Goal: Task Accomplishment & Management: Use online tool/utility

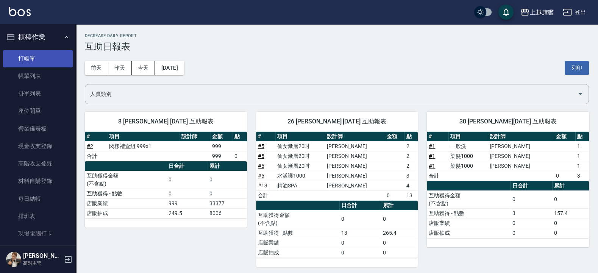
click at [30, 58] on link "打帳單" at bounding box center [38, 58] width 70 height 17
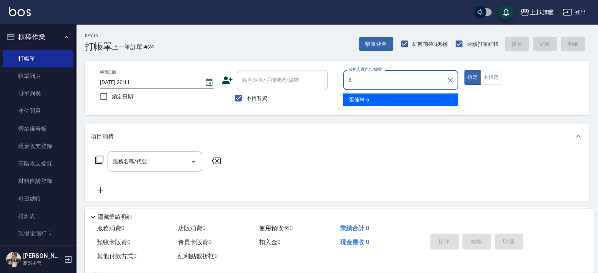
type input "張佳琳-6"
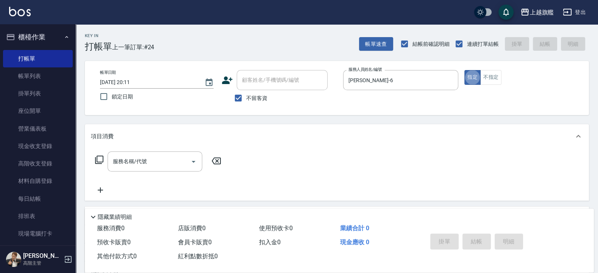
type button "true"
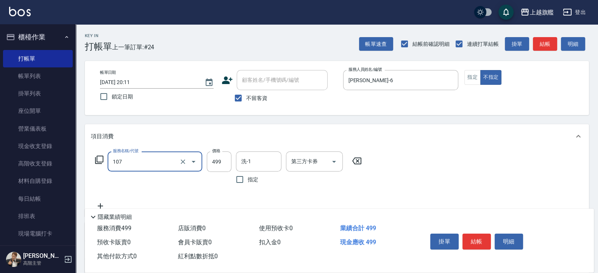
type input "舒活499(107)"
type input "蔡秉諶-36"
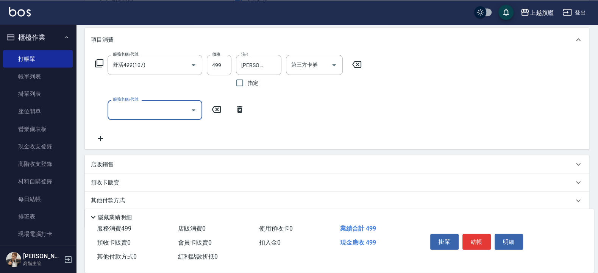
scroll to position [124, 0]
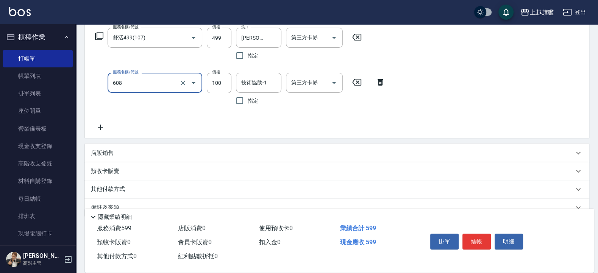
type input "專業/順護100(608)"
click at [214, 45] on input "499" at bounding box center [219, 38] width 25 height 20
type input "699"
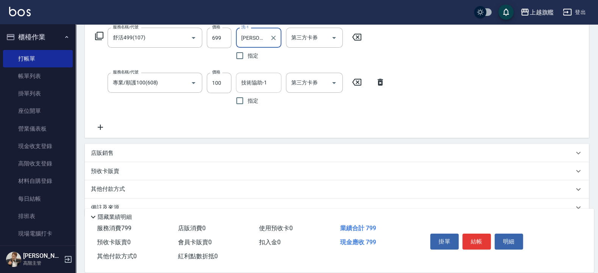
drag, startPoint x: 251, startPoint y: 84, endPoint x: 255, endPoint y: 77, distance: 8.5
click at [254, 85] on input "技術協助-1" at bounding box center [258, 82] width 39 height 13
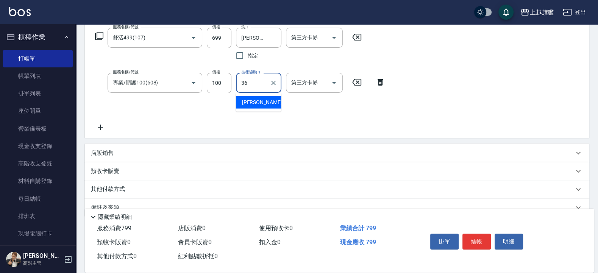
type input "蔡秉諶-36"
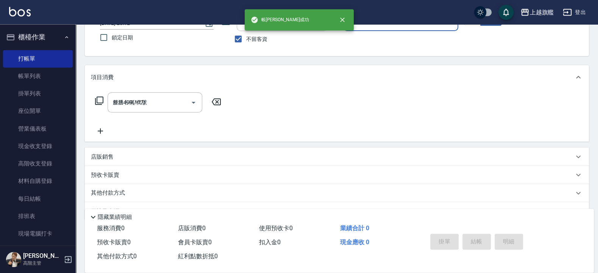
type input "2025/10/15 20:12"
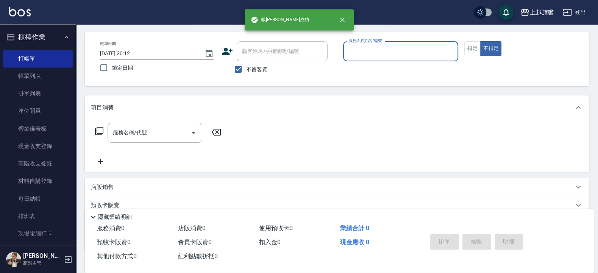
scroll to position [0, 0]
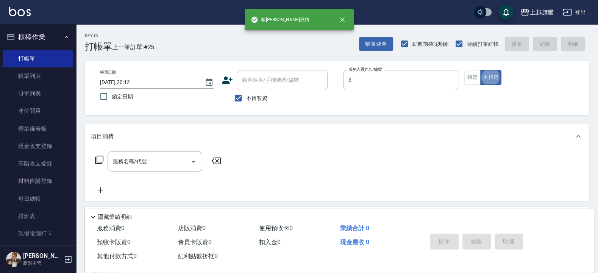
type input "張佳琳-6"
type button "false"
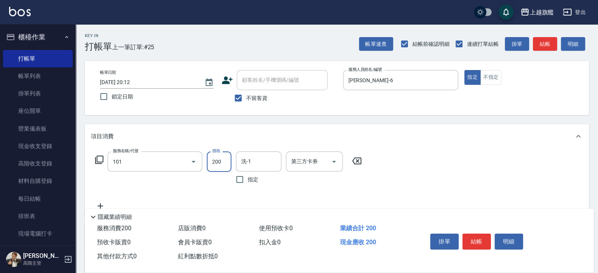
type input "一般洗(101)"
type input "400"
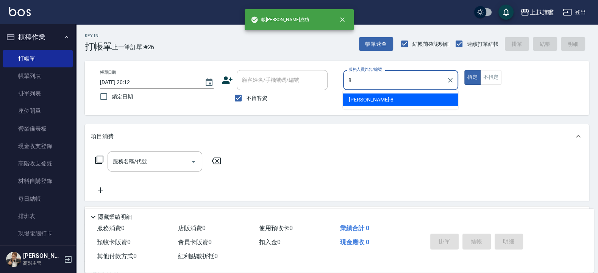
type input "周秀娟-8"
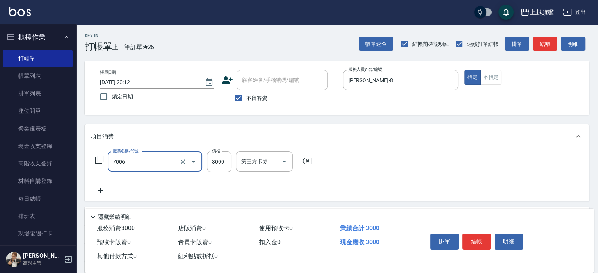
type input "重整(7006)"
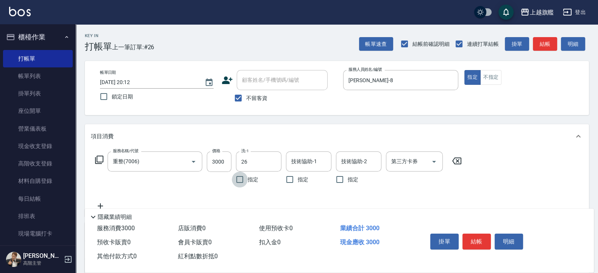
type input "陳祈聿-26"
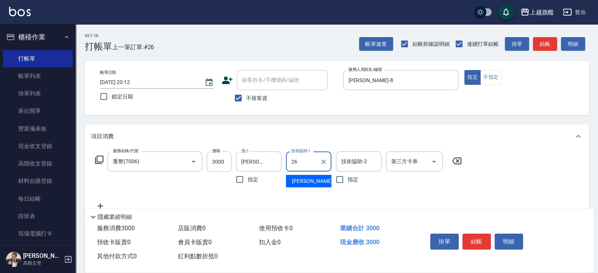
type input "陳祈聿-26"
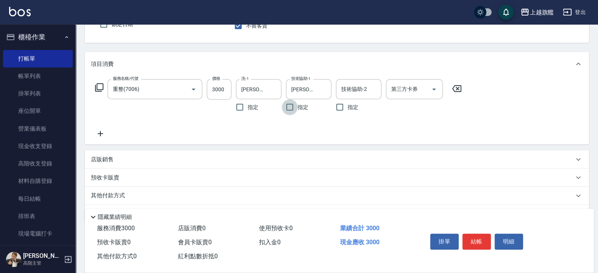
scroll to position [91, 0]
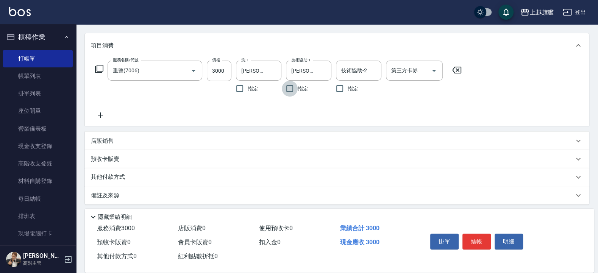
click at [92, 113] on icon at bounding box center [100, 115] width 19 height 9
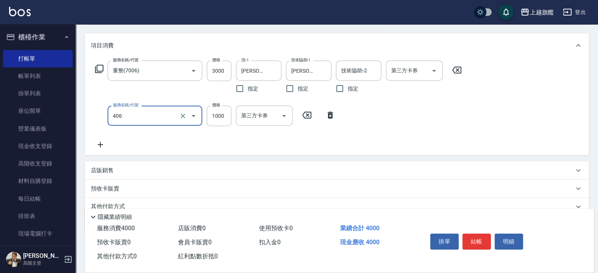
type input "水漾護1000(406)"
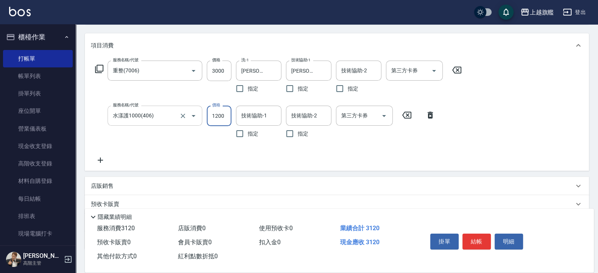
type input "1200"
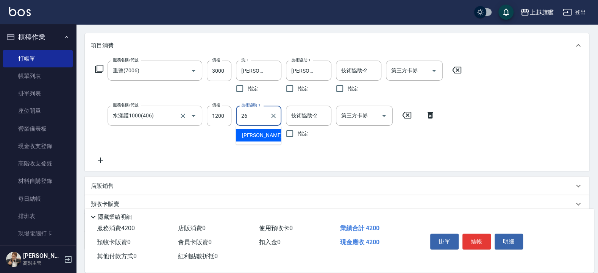
type input "陳祈聿-26"
click at [97, 158] on icon at bounding box center [100, 160] width 19 height 9
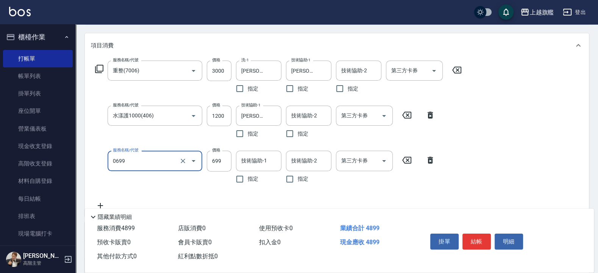
type input "精油SPA(0699)"
click at [229, 160] on input "699" at bounding box center [219, 161] width 25 height 20
type input "899"
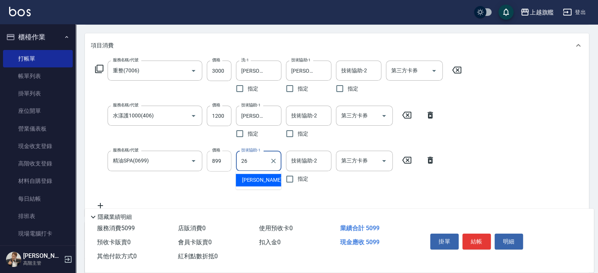
type input "陳祈聿-26"
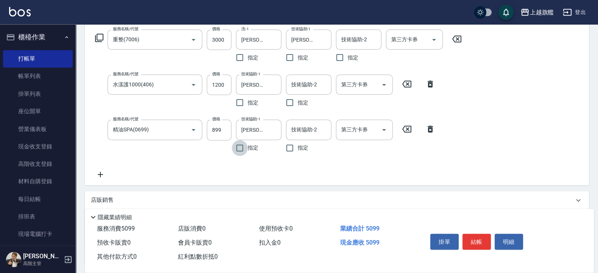
scroll to position [136, 0]
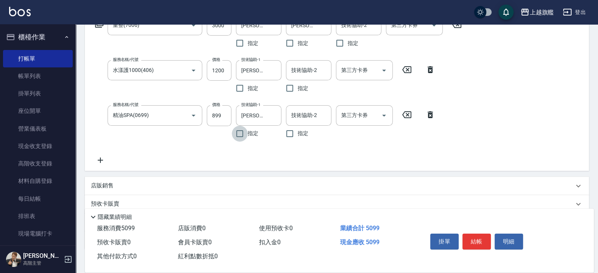
click at [102, 156] on icon at bounding box center [100, 160] width 19 height 9
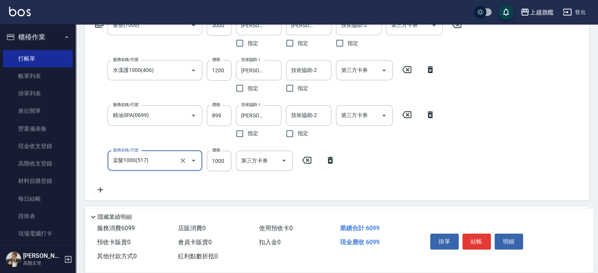
type input "染髮1000(517)"
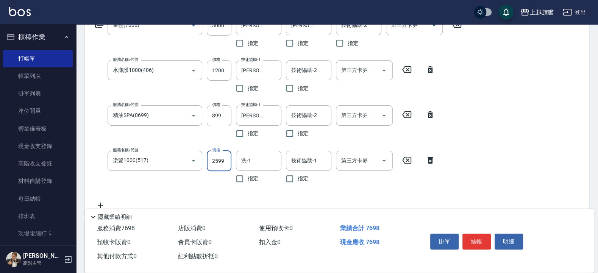
type input "2599"
type input "陳祈聿-26"
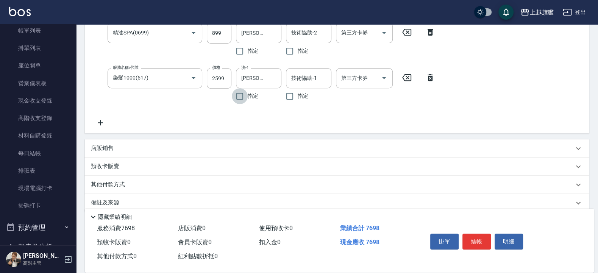
scroll to position [230, 0]
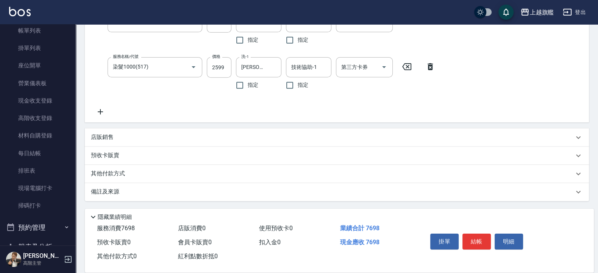
click at [122, 171] on p "其他付款方式" at bounding box center [110, 174] width 38 height 8
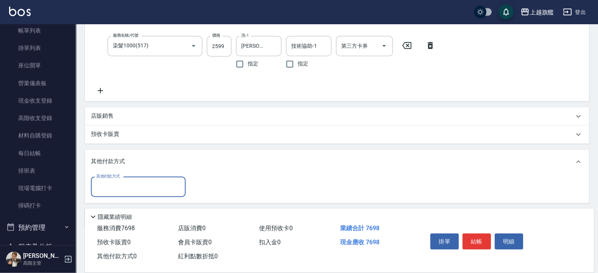
scroll to position [275, 0]
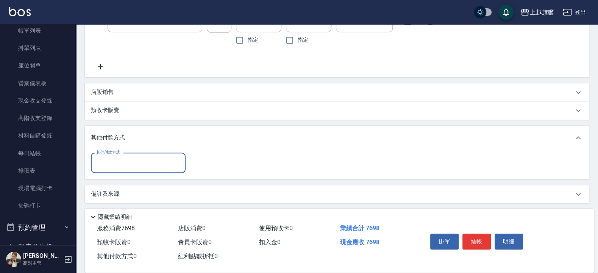
click at [134, 160] on input "其他付款方式" at bounding box center [138, 162] width 88 height 13
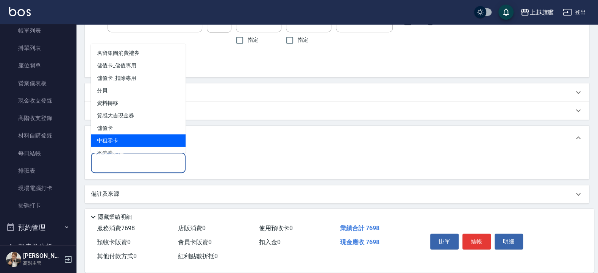
click at [115, 139] on span "中租零卡" at bounding box center [138, 140] width 95 height 12
type input "中租零卡"
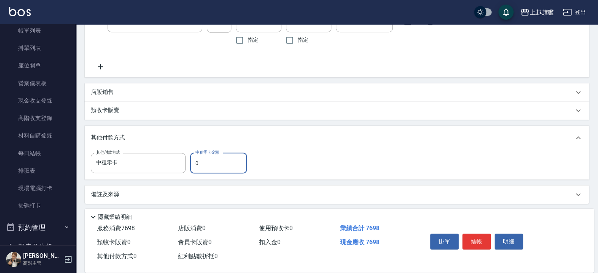
drag, startPoint x: 204, startPoint y: 162, endPoint x: 189, endPoint y: 161, distance: 14.4
click at [190, 161] on input "0" at bounding box center [218, 163] width 57 height 20
type input "6000"
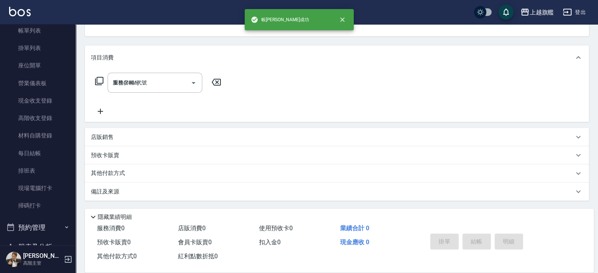
type input "2025/10/15 20:14"
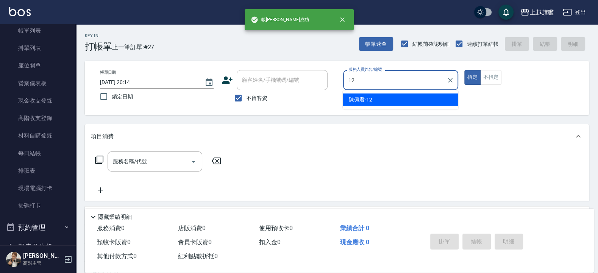
type input "陳佩君-12"
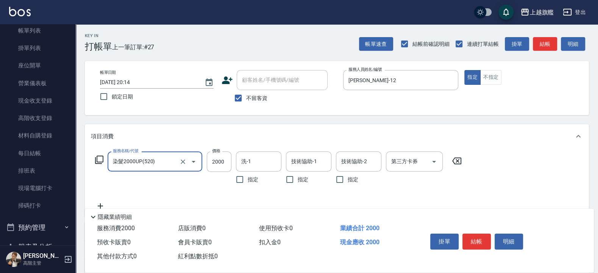
type input "染髮2000UP(520)"
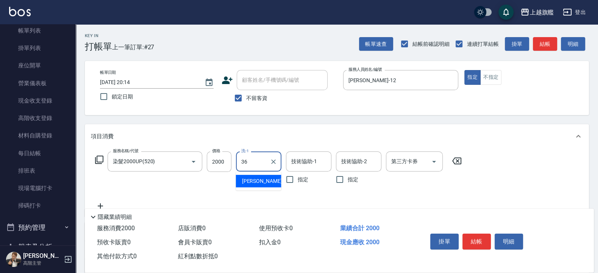
type input "蔡秉諶-36"
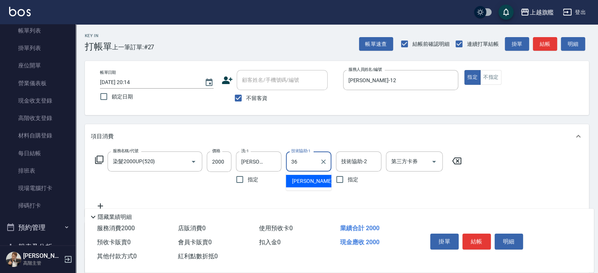
type input "蔡秉諶-36"
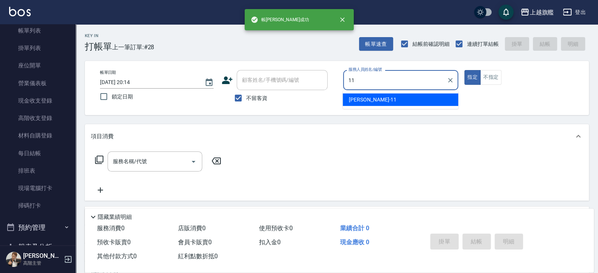
type input "蔡美秀-11"
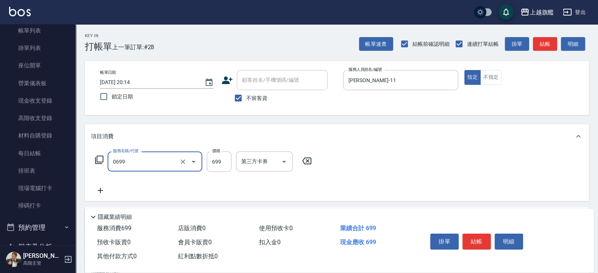
type input "精油SPA(0699)"
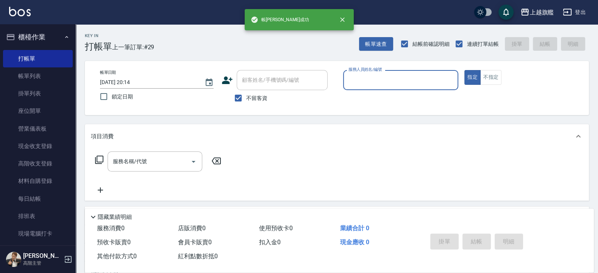
click at [39, 30] on button "櫃檯作業" at bounding box center [38, 37] width 70 height 20
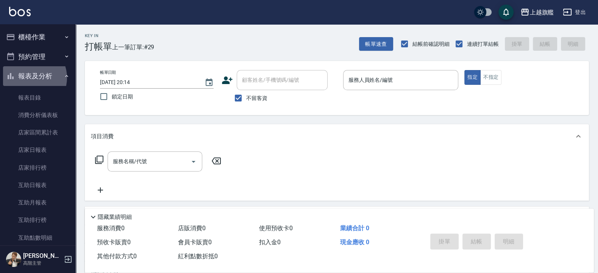
click at [30, 78] on button "報表及分析" at bounding box center [38, 76] width 70 height 20
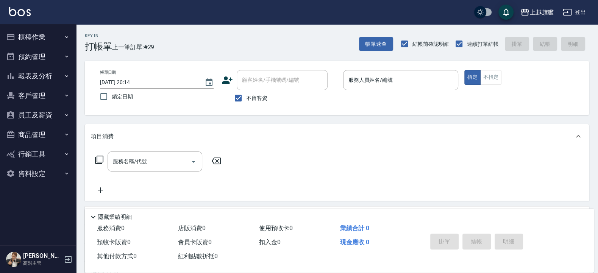
click at [34, 72] on button "報表及分析" at bounding box center [38, 76] width 70 height 20
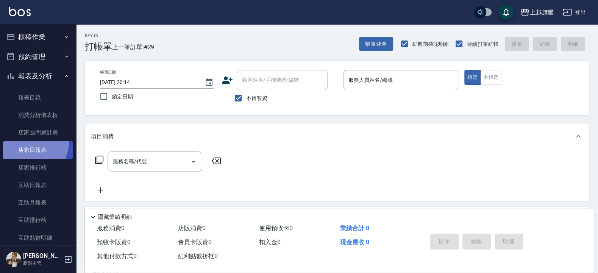
click at [28, 142] on link "店家日報表" at bounding box center [38, 149] width 70 height 17
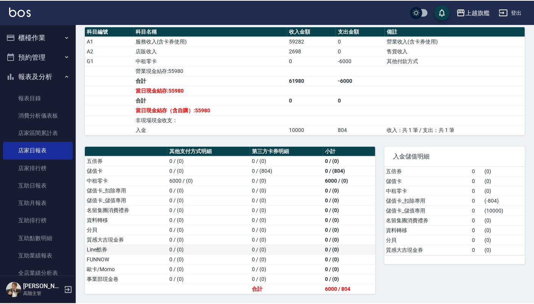
scroll to position [264, 0]
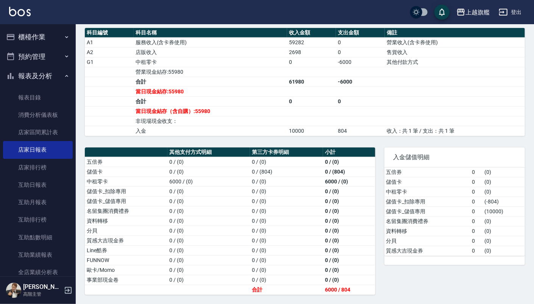
click at [82, 125] on div "上越旗艦 2025-10-15 店家日報表 列印時間： 2025-10-15-20:14 Merchant Daily Report 店家日報表 前天 昨天 …" at bounding box center [305, 36] width 458 height 535
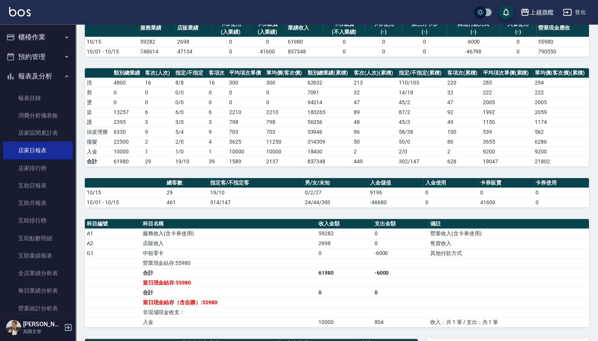
scroll to position [60, 0]
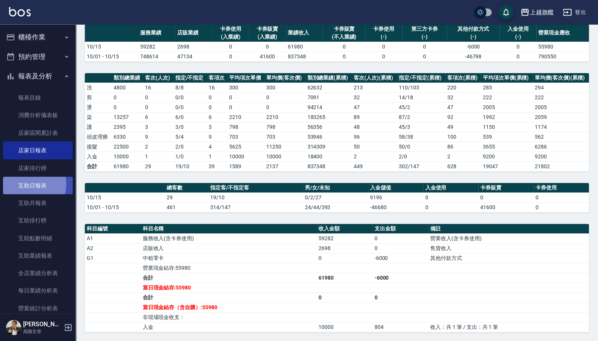
click at [25, 184] on link "互助日報表" at bounding box center [38, 184] width 70 height 17
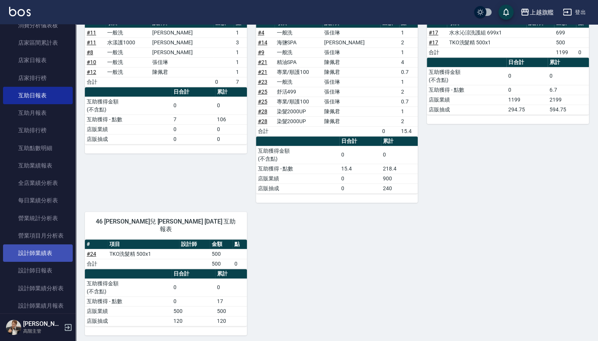
scroll to position [91, 0]
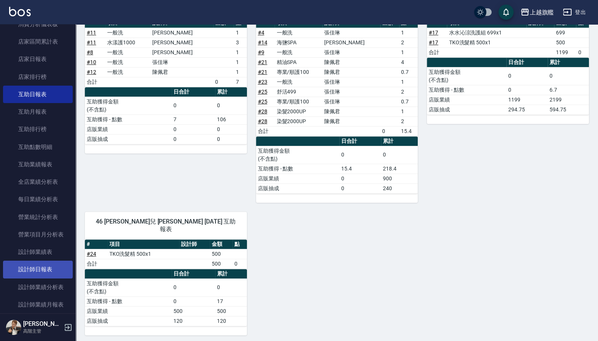
click at [49, 272] on link "設計師日報表" at bounding box center [38, 268] width 70 height 17
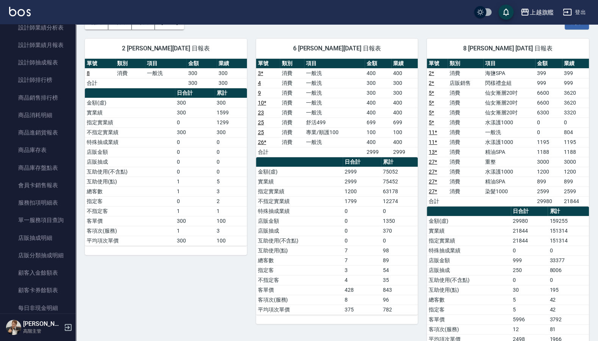
scroll to position [364, 0]
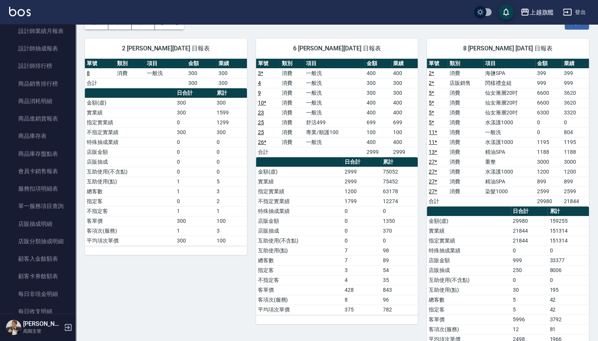
click at [259, 111] on link "23" at bounding box center [261, 112] width 6 height 6
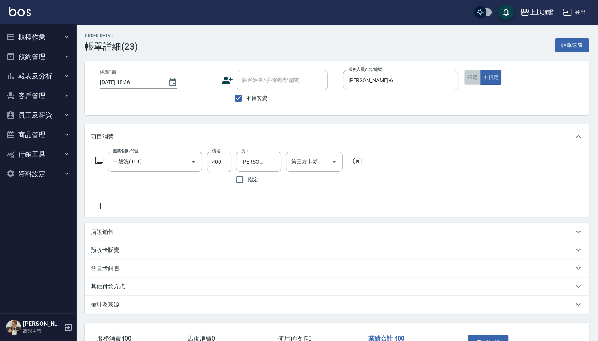
click at [467, 78] on button "指定" at bounding box center [472, 77] width 16 height 15
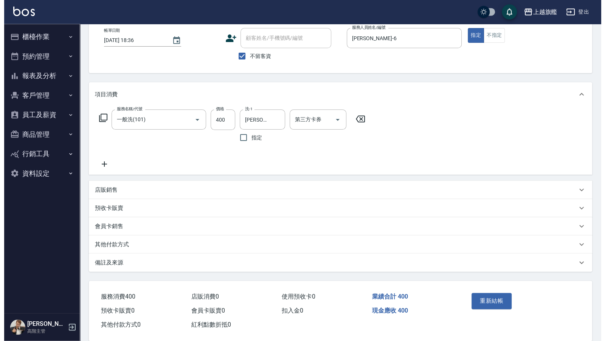
scroll to position [54, 0]
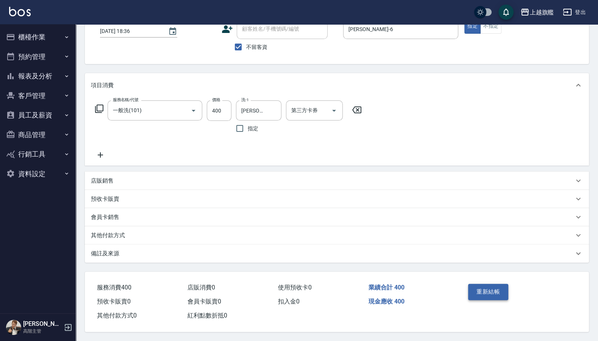
click at [480, 290] on button "重新結帳" at bounding box center [488, 291] width 40 height 16
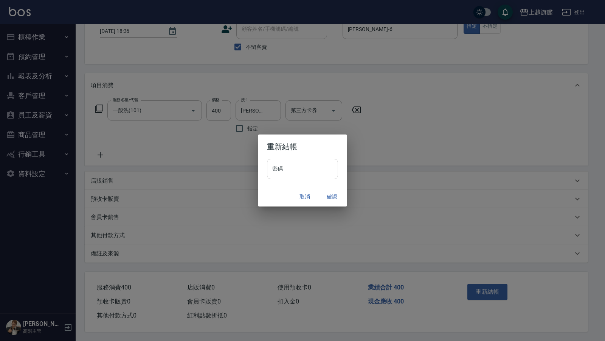
drag, startPoint x: 282, startPoint y: 165, endPoint x: 288, endPoint y: 164, distance: 5.7
click at [282, 165] on input "密碼" at bounding box center [302, 169] width 71 height 20
type input "*******"
click at [341, 193] on button "確認" at bounding box center [332, 197] width 24 height 14
click at [334, 197] on div "取消 確認" at bounding box center [302, 197] width 89 height 20
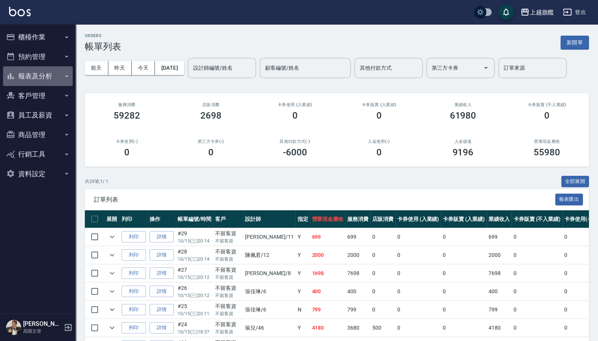
click at [36, 73] on button "報表及分析" at bounding box center [38, 76] width 70 height 20
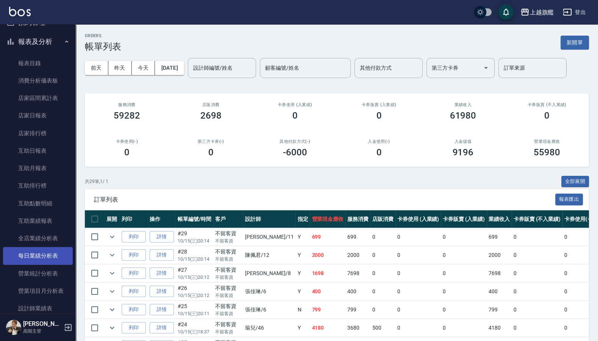
scroll to position [91, 0]
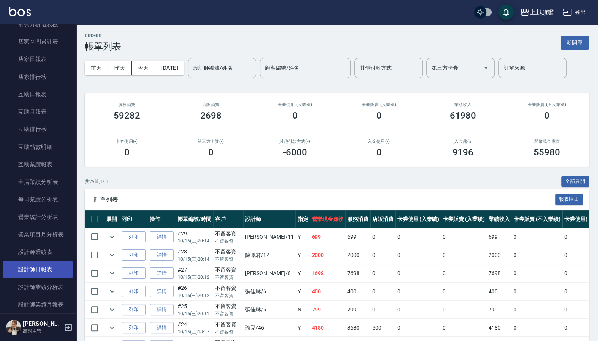
click at [22, 276] on link "設計師日報表" at bounding box center [38, 268] width 70 height 17
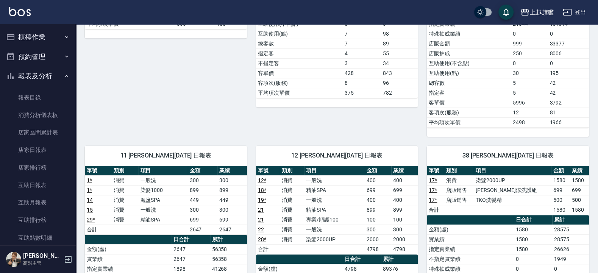
scroll to position [260, 0]
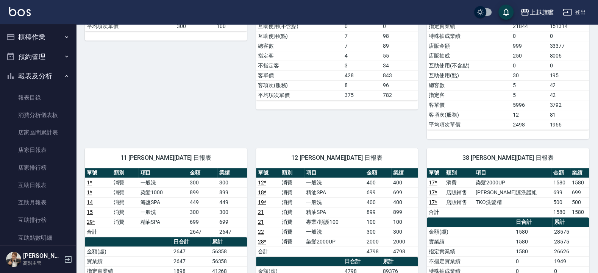
click at [49, 36] on button "櫃檯作業" at bounding box center [38, 37] width 70 height 20
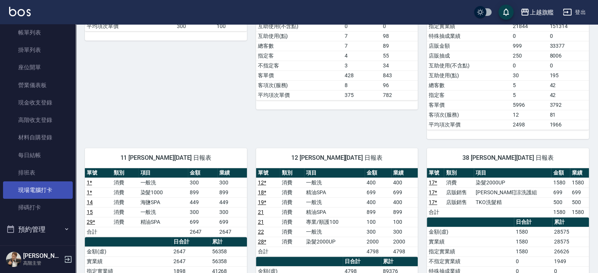
scroll to position [91, 0]
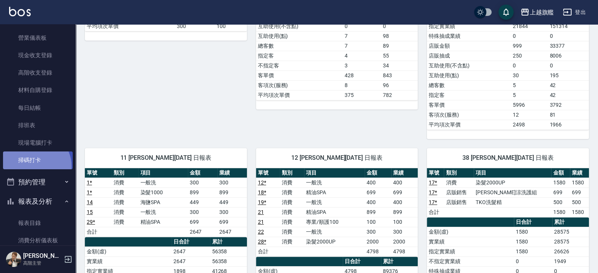
click at [35, 166] on link "掃碼打卡" at bounding box center [38, 159] width 70 height 17
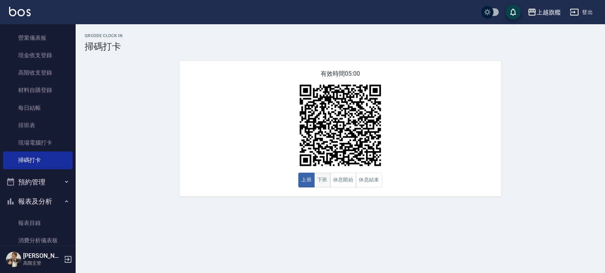
click at [319, 176] on button "下班" at bounding box center [322, 180] width 16 height 15
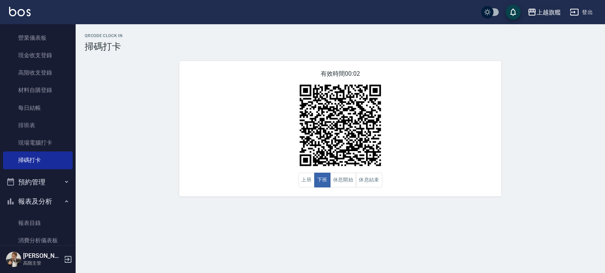
click at [558, 15] on div "上越旗艦" at bounding box center [549, 12] width 24 height 9
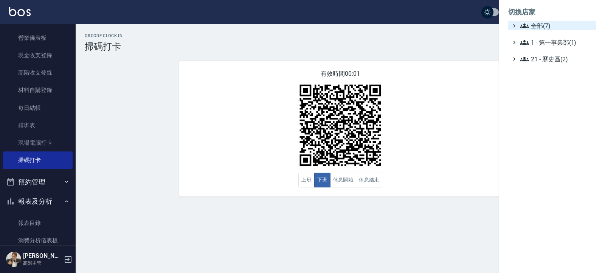
click at [551, 28] on span "全部(7)" at bounding box center [556, 25] width 73 height 9
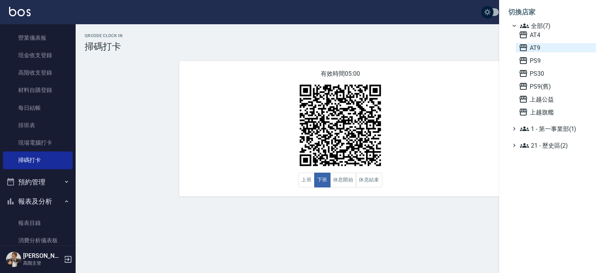
click at [546, 49] on span "AT9" at bounding box center [556, 47] width 74 height 9
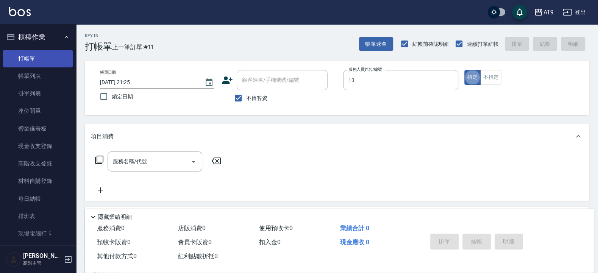
type input "張雅筑-13"
type button "true"
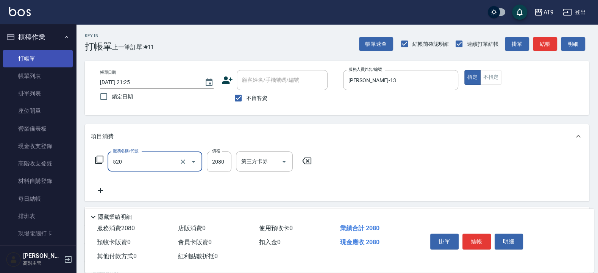
type input "染髮套餐(520)"
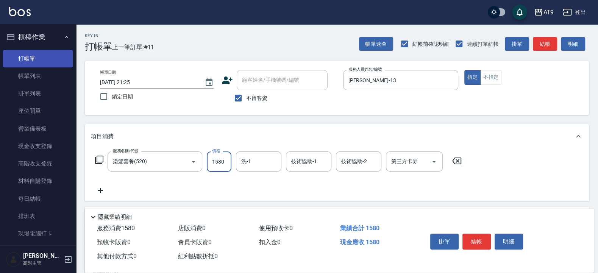
type input "1580"
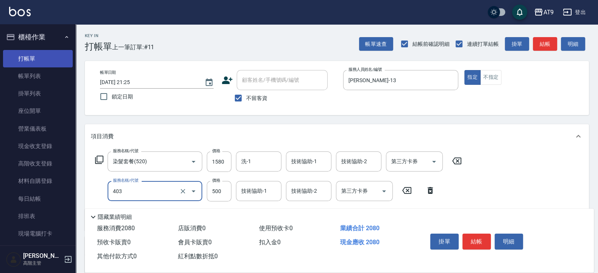
type input "天天護髮(403)"
type input "2000"
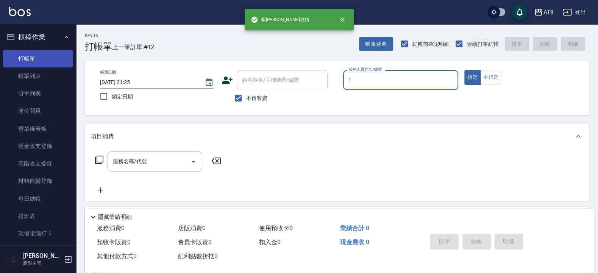
type input "黃瑋琛-1"
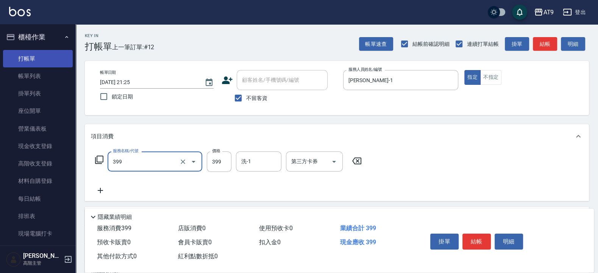
type input "海鹽SPA洗(399)"
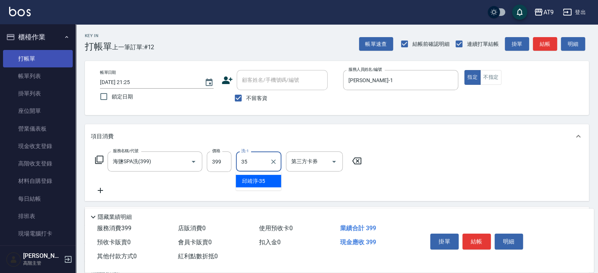
type input "邱靖淳-35"
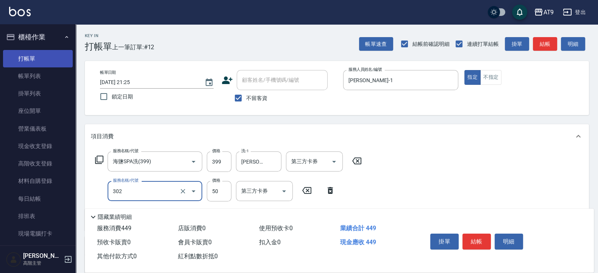
type input "剪髮(302)"
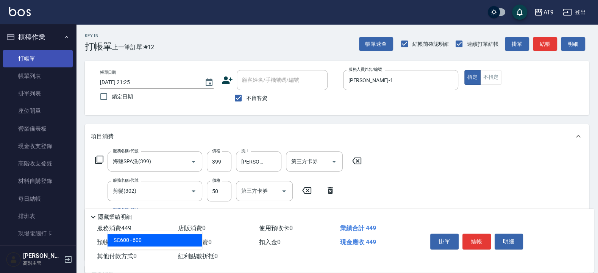
type input "608"
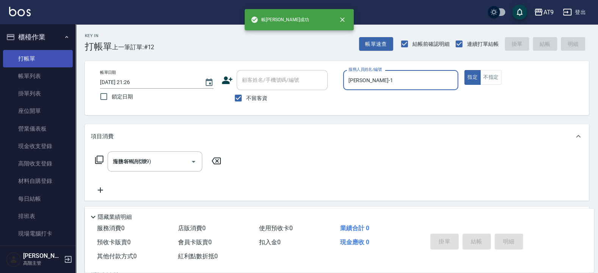
type input "2025/10/15 21:26"
type input "黃瑋琛-1"
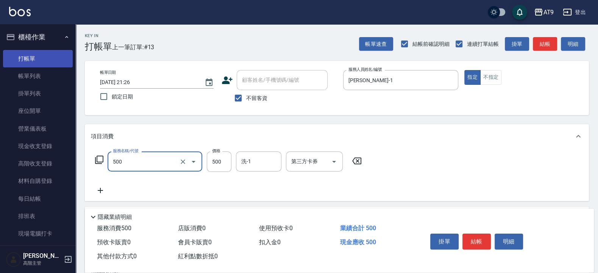
type input "SC500(500)"
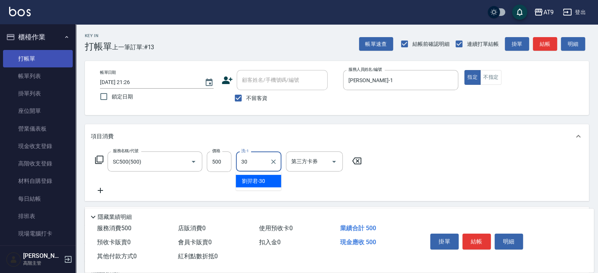
type input "劉羿君-30"
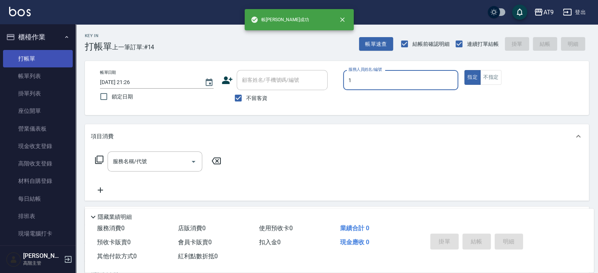
type input "黃瑋琛-1"
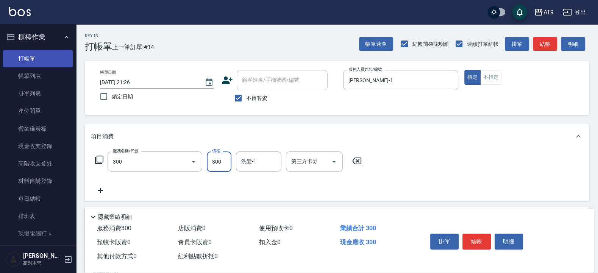
type input "SC300(300)"
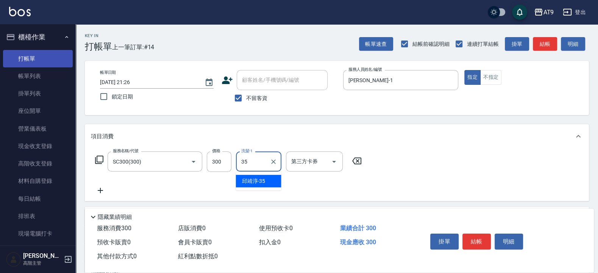
type input "邱靖淳-35"
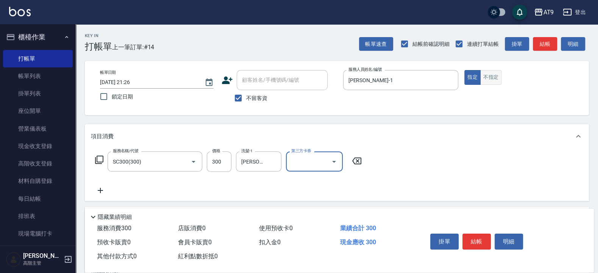
click at [494, 79] on button "不指定" at bounding box center [490, 77] width 21 height 15
type button "false"
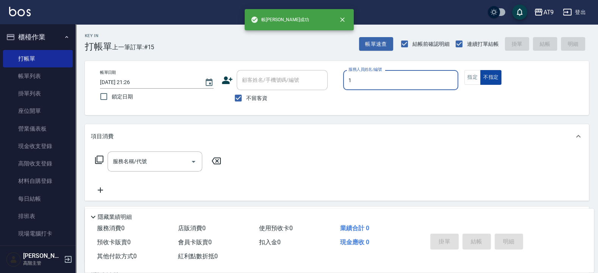
type input "黃瑋琛-1"
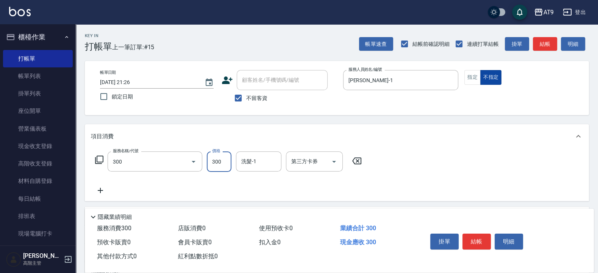
type input "SC300(300)"
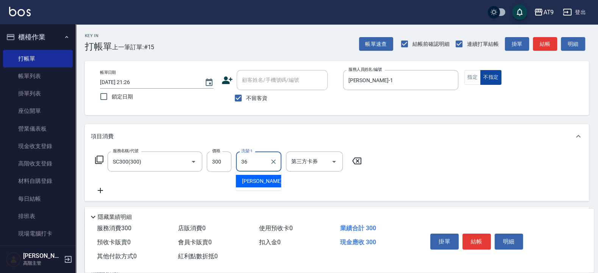
type input "蔡秉諶-36"
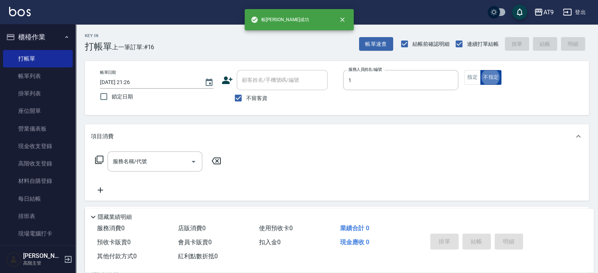
type input "黃瑋琛-1"
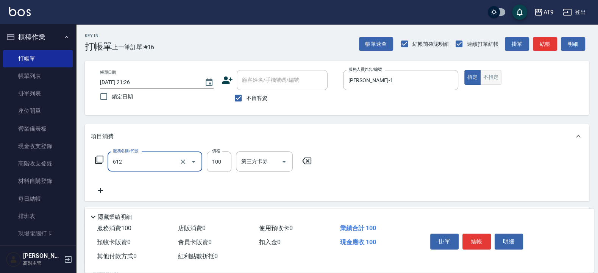
type input "造型2(612)"
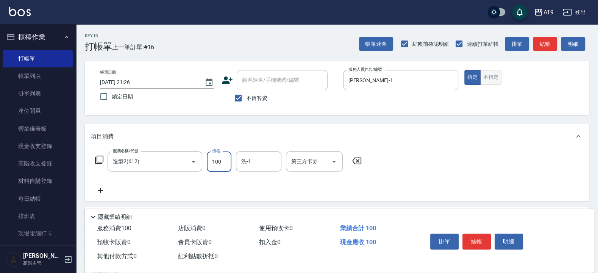
type input "1000"
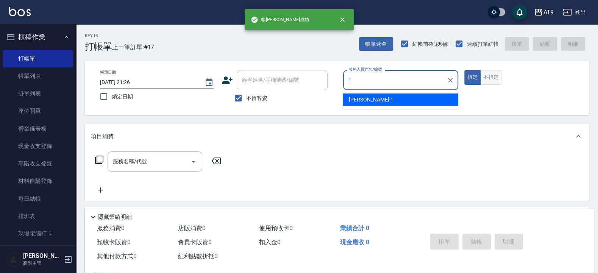
type input "黃瑋琛-1"
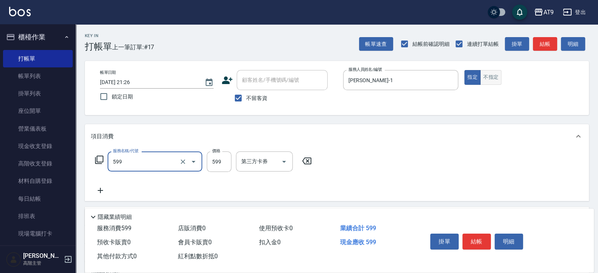
type input "小麥去角質(599)"
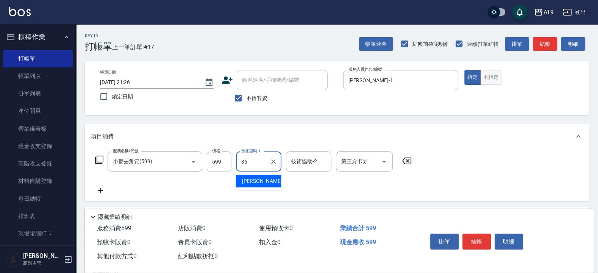
type input "蔡秉諶-36"
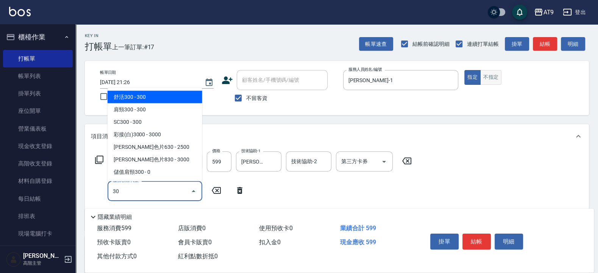
type input "301"
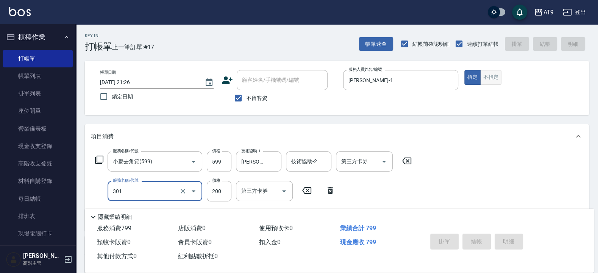
type input "2025/10/15 21:27"
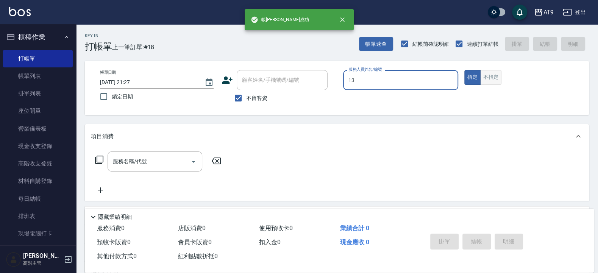
type input "張雅筑-13"
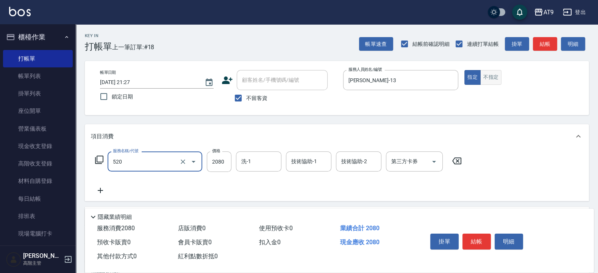
type input "染髮套餐(520)"
type input "1980"
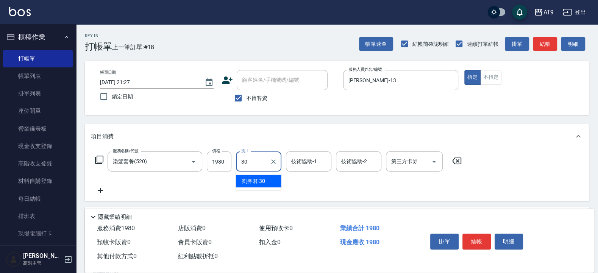
type input "劉羿君-30"
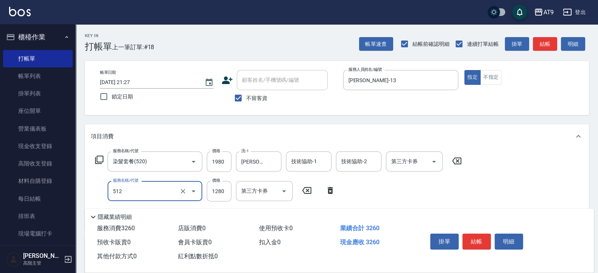
type input "染髮-3(512)"
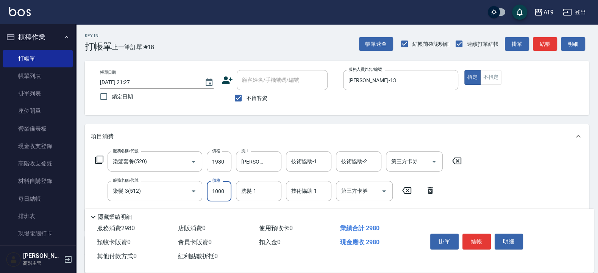
type input "1000"
type input "邱靖淳-35"
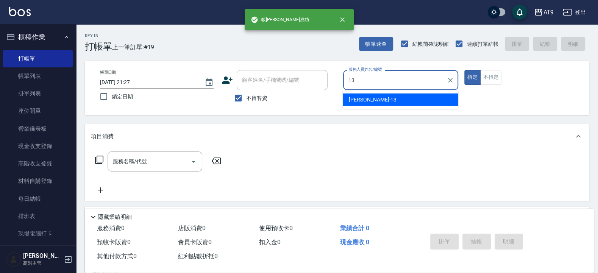
type input "張雅筑-13"
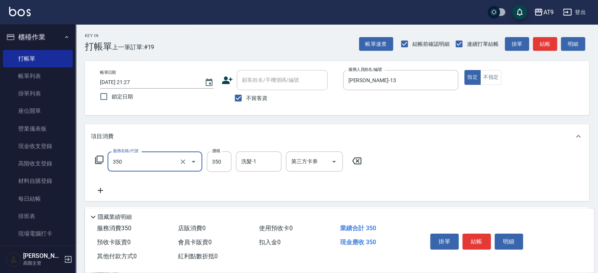
type input "剪髮(350)"
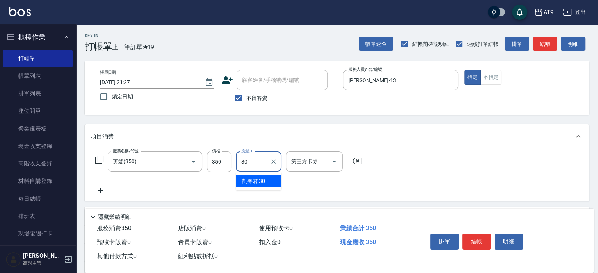
type input "劉羿君-30"
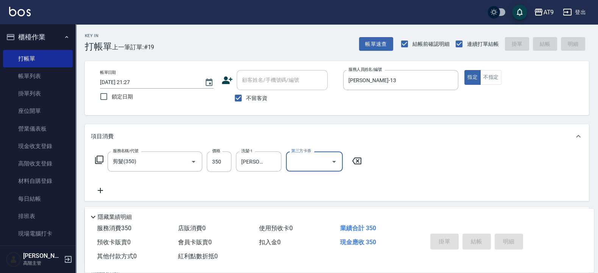
type input "2025/10/15 21:28"
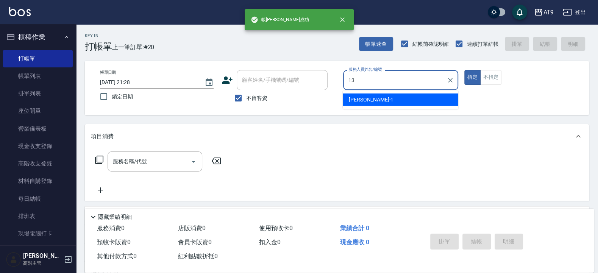
type input "張雅筑-13"
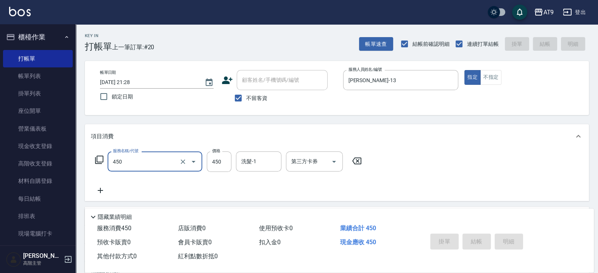
type input "450"
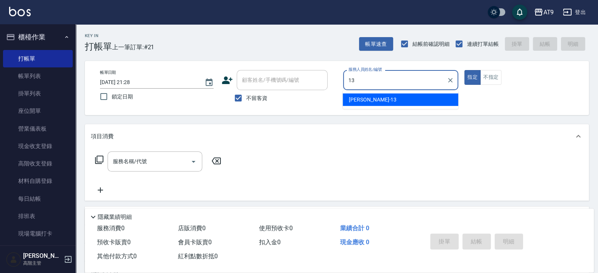
type input "張雅筑-13"
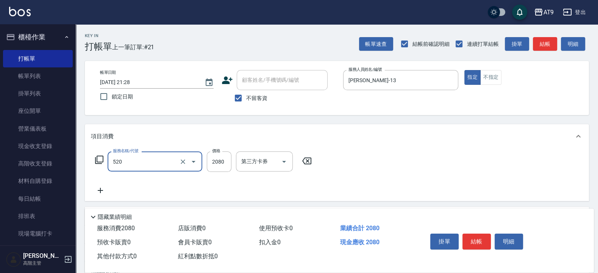
type input "染髮套餐(520)"
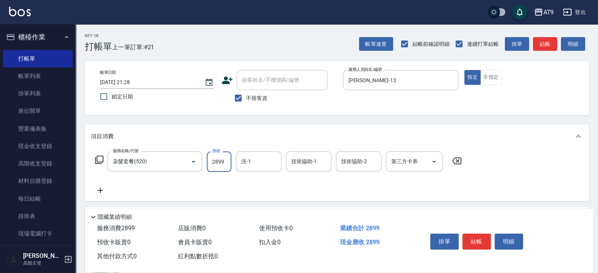
type input "2899"
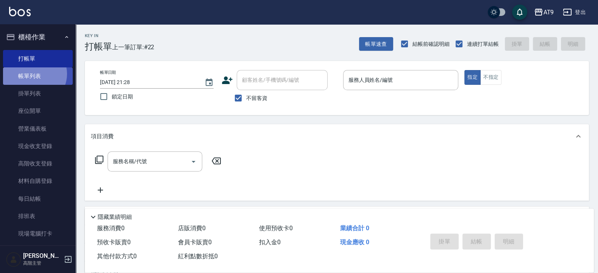
click at [34, 74] on link "帳單列表" at bounding box center [38, 75] width 70 height 17
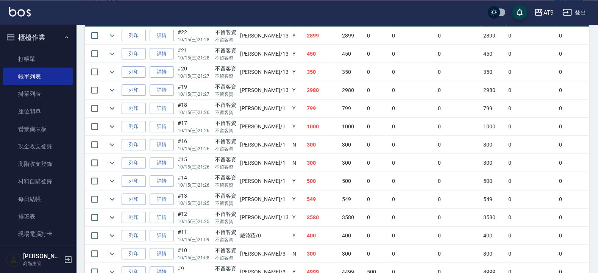
scroll to position [182, 0]
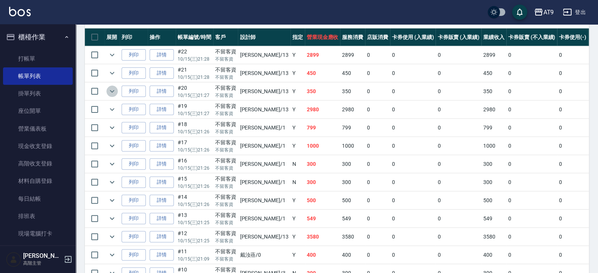
click at [110, 92] on icon "expand row" at bounding box center [111, 91] width 9 height 9
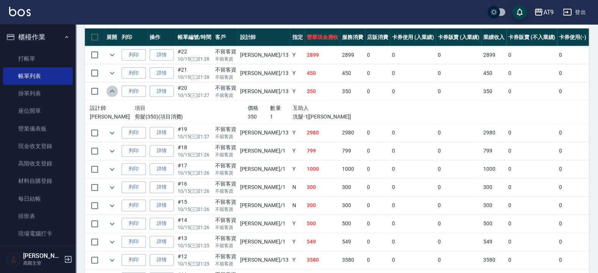
click at [110, 92] on icon "expand row" at bounding box center [112, 91] width 5 height 3
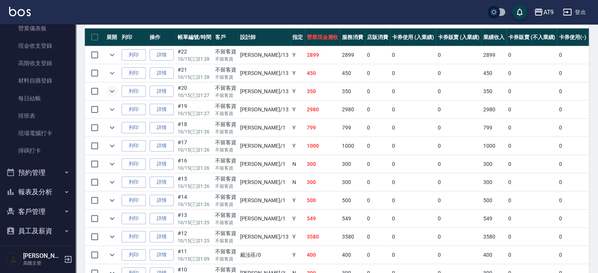
scroll to position [136, 0]
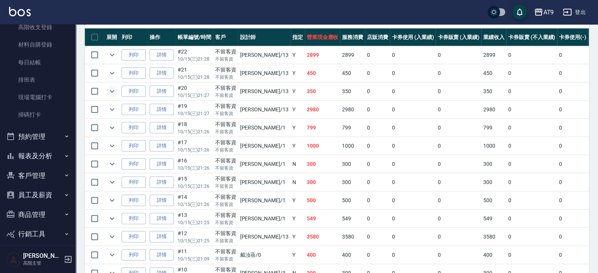
click at [36, 156] on button "報表及分析" at bounding box center [38, 156] width 70 height 20
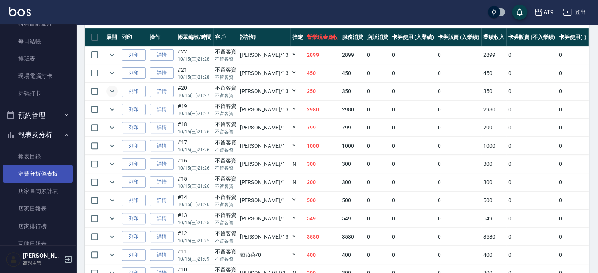
scroll to position [182, 0]
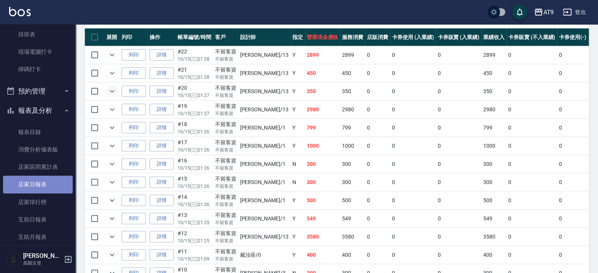
click at [45, 185] on link "店家日報表" at bounding box center [38, 184] width 70 height 17
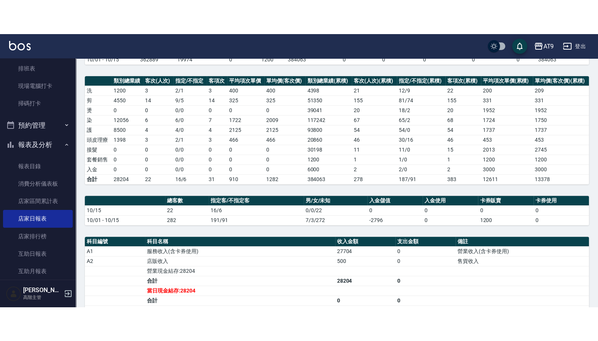
scroll to position [136, 0]
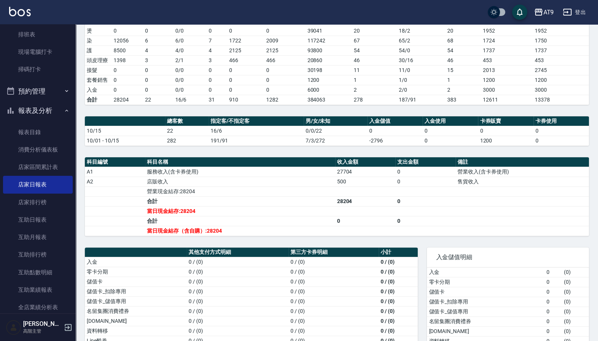
click at [230, 225] on td "合計" at bounding box center [240, 221] width 190 height 10
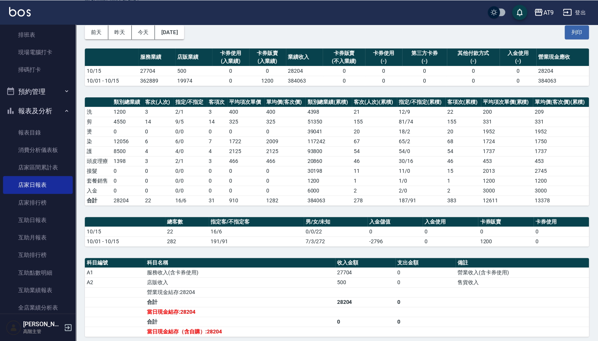
scroll to position [35, 0]
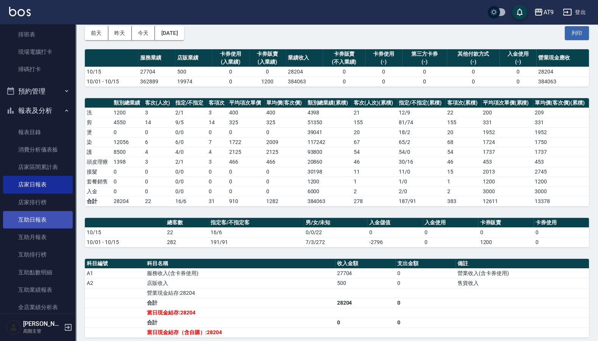
click at [33, 212] on link "互助日報表" at bounding box center [38, 219] width 70 height 17
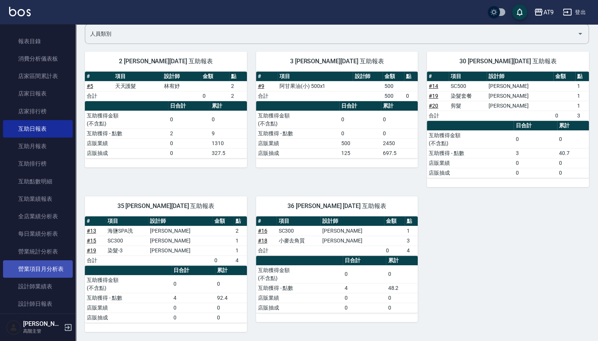
scroll to position [318, 0]
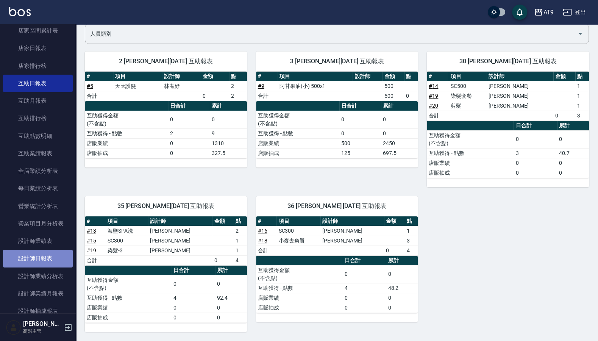
click at [47, 267] on link "設計師日報表" at bounding box center [38, 257] width 70 height 17
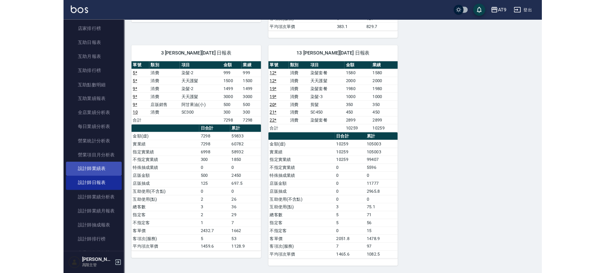
scroll to position [363, 0]
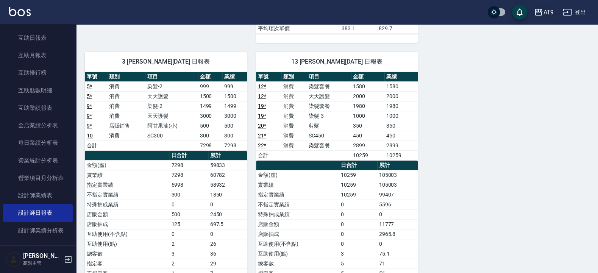
click at [537, 14] on icon "button" at bounding box center [538, 12] width 9 height 9
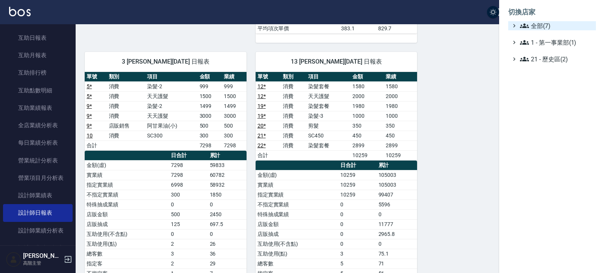
click at [537, 26] on span "全部(7)" at bounding box center [556, 25] width 73 height 9
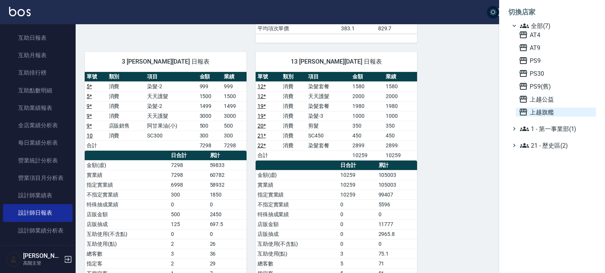
click at [542, 115] on span "上越旗艦" at bounding box center [556, 111] width 74 height 9
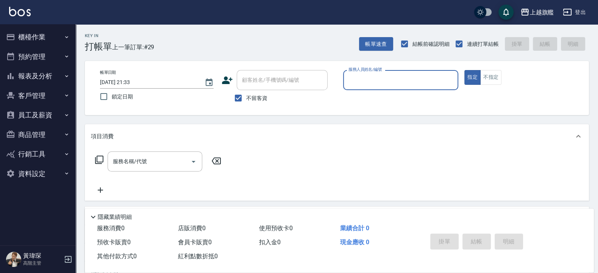
click at [47, 79] on button "報表及分析" at bounding box center [38, 76] width 70 height 20
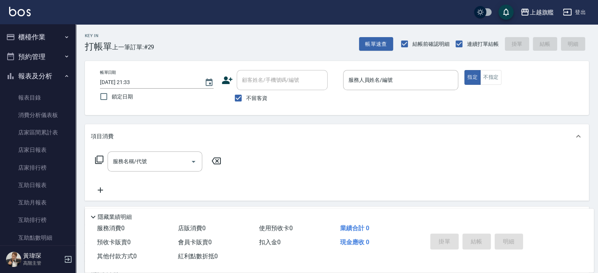
click at [48, 72] on button "報表及分析" at bounding box center [38, 76] width 70 height 20
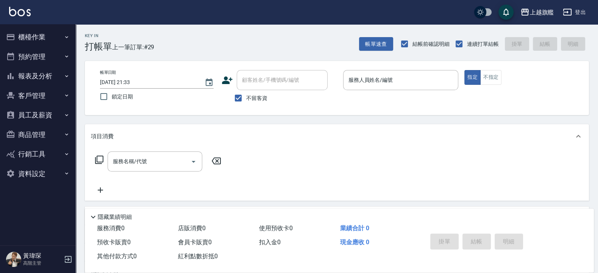
click at [49, 28] on ul "櫃檯作業 打帳單 帳單列表 掛單列表 座位開單 營業儀表板 現金收支登錄 高階收支登錄 材料自購登錄 每日結帳 排班表 現場電腦打卡 掃碼打卡 預約管理 預約…" at bounding box center [38, 105] width 70 height 162
click at [49, 30] on button "櫃檯作業" at bounding box center [38, 37] width 70 height 20
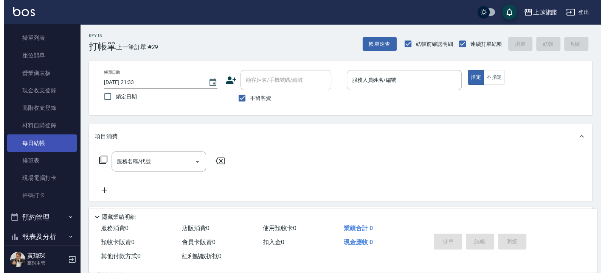
scroll to position [91, 0]
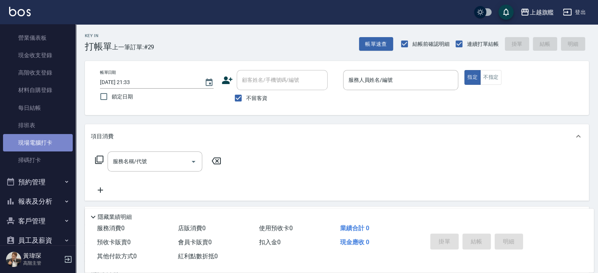
click at [37, 142] on link "現場電腦打卡" at bounding box center [38, 142] width 70 height 17
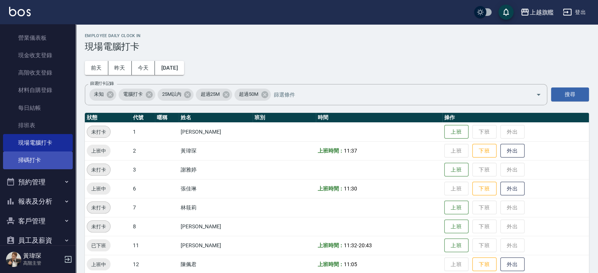
click at [45, 160] on link "掃碼打卡" at bounding box center [38, 159] width 70 height 17
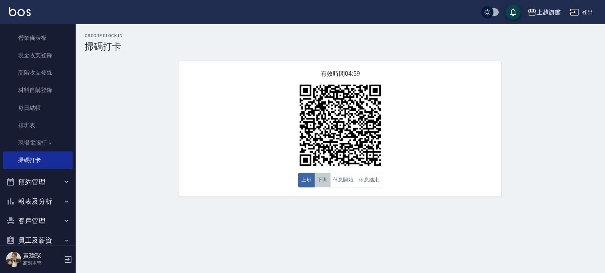
click at [326, 183] on button "下班" at bounding box center [322, 180] width 16 height 15
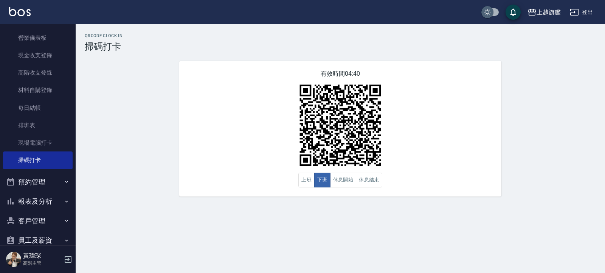
click at [496, 7] on input "checkbox" at bounding box center [488, 12] width 36 height 12
checkbox input "true"
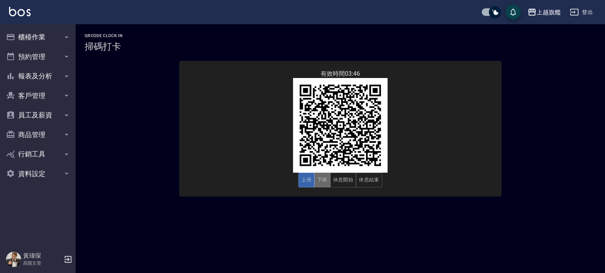
click at [326, 177] on button "下班" at bounding box center [322, 180] width 16 height 15
